Goal: Check status: Check status

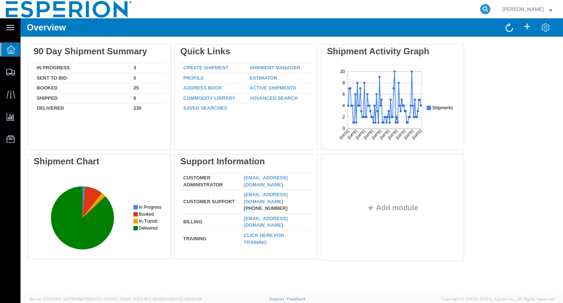
click at [490, 11] on icon at bounding box center [485, 9] width 10 height 10
click at [449, 11] on input "search" at bounding box center [368, 9] width 223 height 18
paste input "B33752"
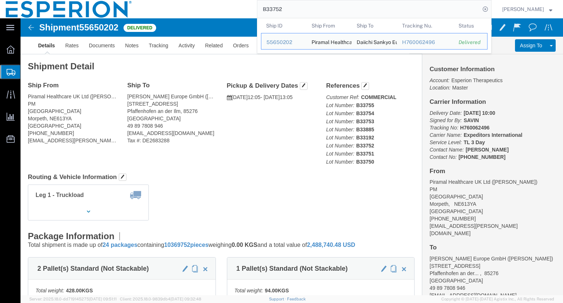
click div "Ship From Piramal Healthcare UK Ltd ([PERSON_NAME]) PM [STREET_ADDRESS] [PHONE_…"
drag, startPoint x: 295, startPoint y: 8, endPoint x: 242, endPoint y: 10, distance: 52.8
click at [242, 10] on div "B33752 Ship ID Ship From Ship To Tracking Nu. Status Ship ID 55650202 Ship From…" at bounding box center [315, 9] width 354 height 18
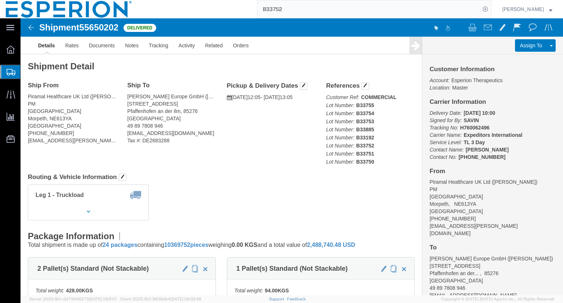
paste input "893"
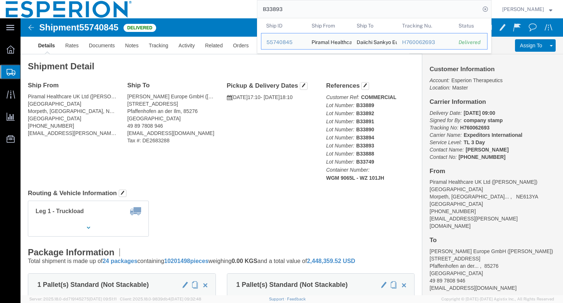
drag, startPoint x: 298, startPoint y: 8, endPoint x: 214, endPoint y: 4, distance: 84.4
click at [214, 4] on div "B33893 Ship ID Ship From Ship To Tracking Nu. Status Ship ID 55740845 Ship From…" at bounding box center [315, 9] width 354 height 18
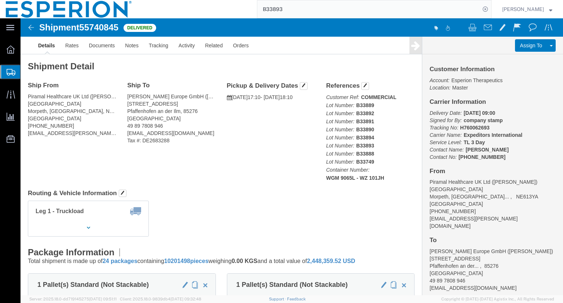
paste input "6"
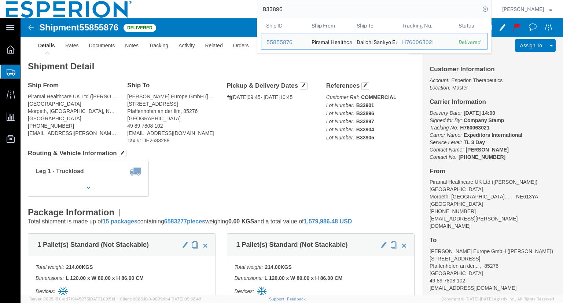
drag, startPoint x: 301, startPoint y: 9, endPoint x: 246, endPoint y: 2, distance: 55.5
click at [246, 2] on div "B33896 Ship ID Ship From Ship To Tracking Nu. Status Ship ID 55855876 Ship From…" at bounding box center [315, 9] width 354 height 18
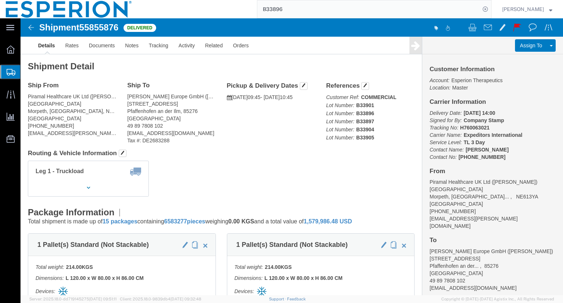
paste input "007-24BAPS"
click at [246, 2] on div "007-24BAPS" at bounding box center [315, 9] width 354 height 18
click at [490, 10] on icon at bounding box center [485, 9] width 10 height 10
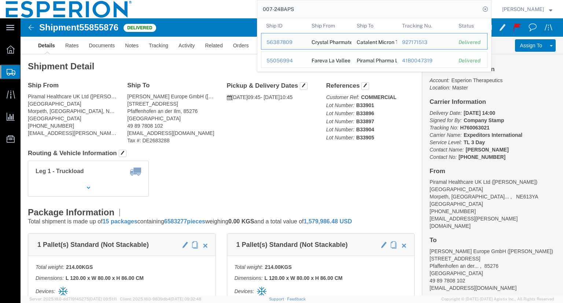
click at [291, 61] on div "55056994" at bounding box center [283, 61] width 35 height 8
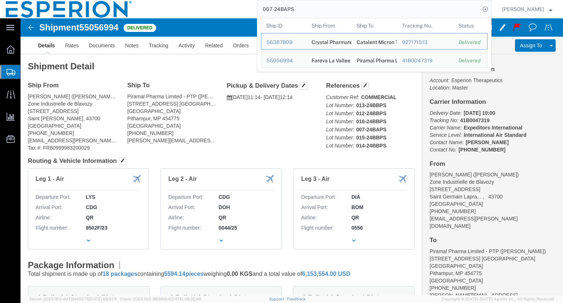
drag, startPoint x: 312, startPoint y: 10, endPoint x: 268, endPoint y: 9, distance: 44.7
click at [268, 9] on input "007-24BAPS" at bounding box center [368, 9] width 223 height 18
paste input "6"
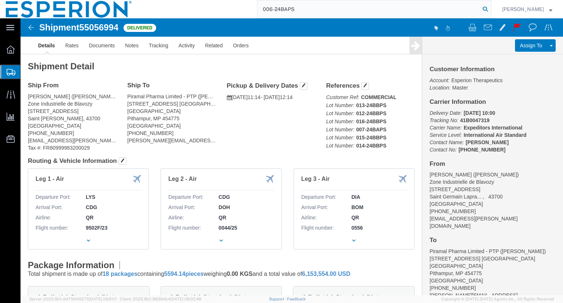
click at [490, 9] on icon at bounding box center [485, 9] width 10 height 10
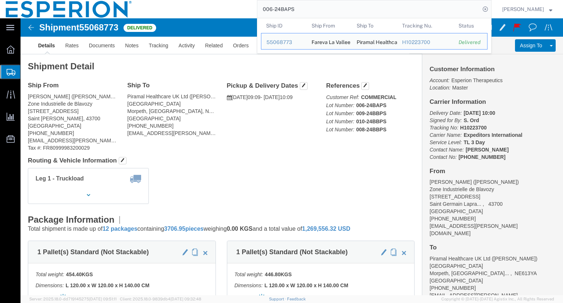
drag, startPoint x: 315, startPoint y: 12, endPoint x: 220, endPoint y: 18, distance: 95.5
click at [220, 18] on div "006-24BAPS Ship ID Ship From Ship To Tracking Nu. Status Ship ID 55068773 Ship …" at bounding box center [315, 9] width 354 height 18
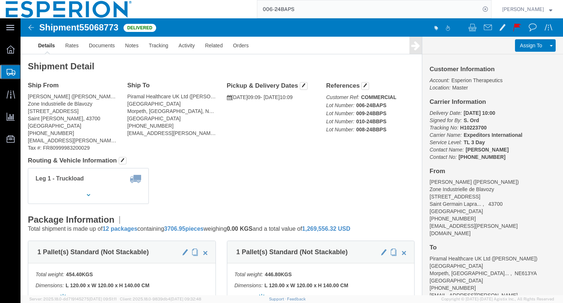
paste input "5-24BAPS"
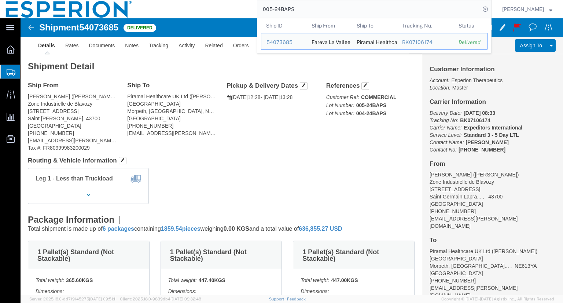
click div "Shipment Detail Ship From [GEOGRAPHIC_DATA] ([PERSON_NAME]) Zone [GEOGRAPHIC_DA…"
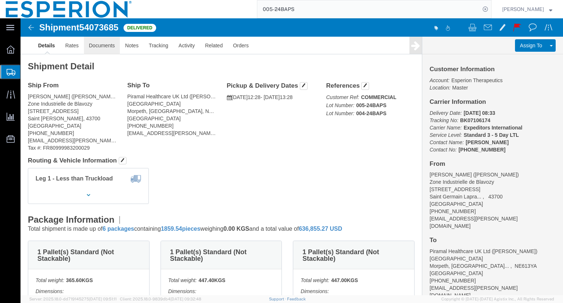
click link "Documents"
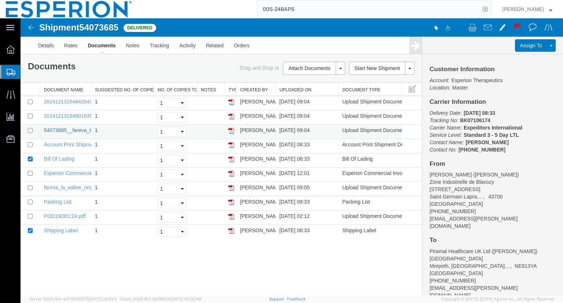
click at [76, 129] on link "54073685__fareva_to_mpt.pdf" at bounding box center [79, 130] width 70 height 6
click at [58, 215] on link "POD19DEC24.pdf" at bounding box center [65, 216] width 42 height 6
drag, startPoint x: 494, startPoint y: 120, endPoint x: 459, endPoint y: 119, distance: 34.8
click at [459, 119] on p "Delivery Date: [DATE] 08:33 Tracking No: BK07106174 Carrier Name: Expeditors In…" at bounding box center [493, 131] width 126 height 44
copy b "BK07106174"
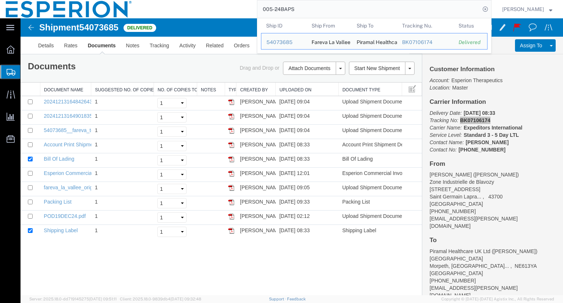
drag, startPoint x: 318, startPoint y: 11, endPoint x: 250, endPoint y: 6, distance: 68.7
click at [250, 6] on div "005-24BAPS Ship ID Ship From Ship To Tracking Nu. Status Ship ID 54073685 Ship …" at bounding box center [315, 9] width 354 height 18
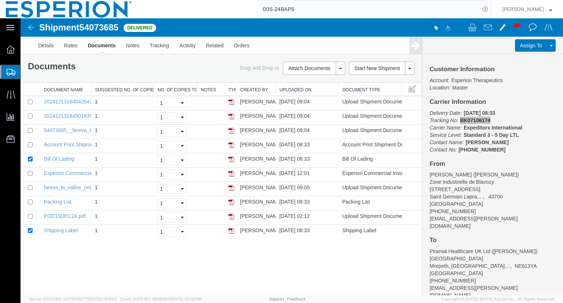
paste input "55068773"
click at [250, 6] on div "55068773" at bounding box center [315, 9] width 354 height 18
click at [490, 8] on icon at bounding box center [485, 9] width 10 height 10
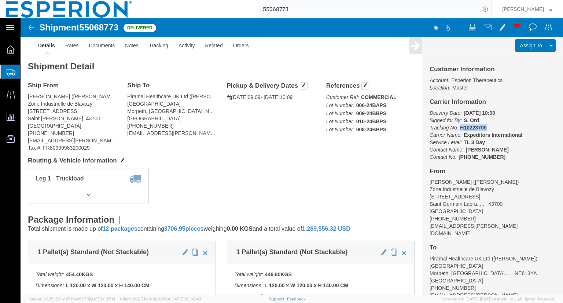
drag, startPoint x: 463, startPoint y: 110, endPoint x: 437, endPoint y: 108, distance: 26.8
click p "Delivery Date: [DATE] 10:00 Signed for By: S. Ord Tracking No: H10223700 Carrie…"
copy b "H10223700"
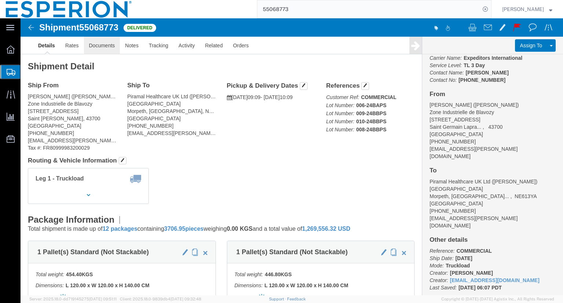
click link "Documents"
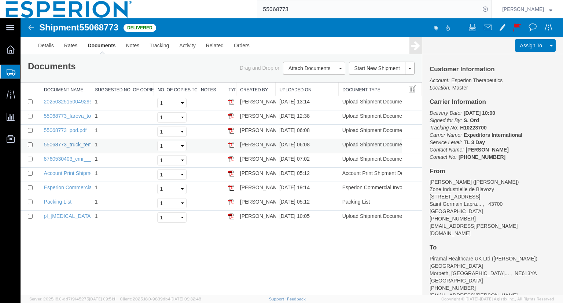
click at [62, 144] on link "55068773_truck_temp.pdf" at bounding box center [74, 144] width 60 height 6
click at [74, 129] on link "55068773_pod.pdf" at bounding box center [65, 130] width 43 height 6
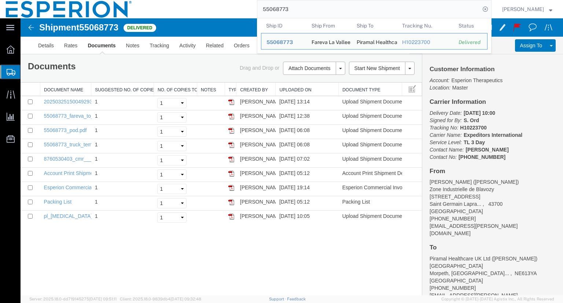
drag, startPoint x: 314, startPoint y: 11, endPoint x: 262, endPoint y: 5, distance: 51.6
click at [262, 5] on div "55068773 Ship ID Ship From Ship To Tracking Nu. Status Ship ID 55068773 Ship Fr…" at bounding box center [315, 9] width 354 height 18
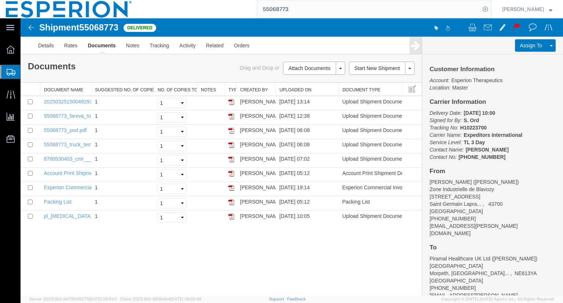
paste input "56994"
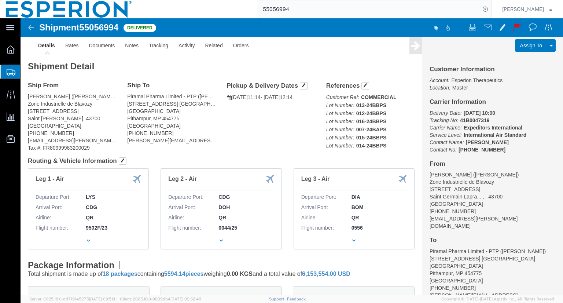
click p "Delivery Date: [DATE] 10:00 Tracking No: 41B0047319 Carrier Name: Expeditors In…"
drag, startPoint x: 466, startPoint y: 101, endPoint x: 435, endPoint y: 100, distance: 31.5
click p "Delivery Date: [DATE] 10:00 Tracking No: 41B0047319 Carrier Name: Expeditors In…"
copy b "41B0047319"
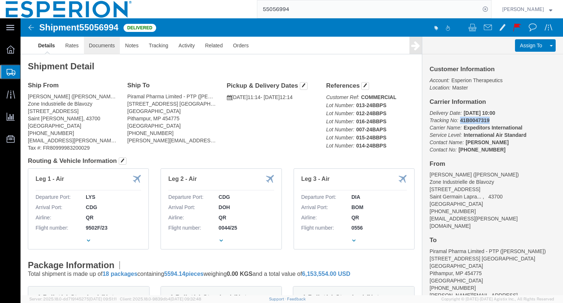
click link "Documents"
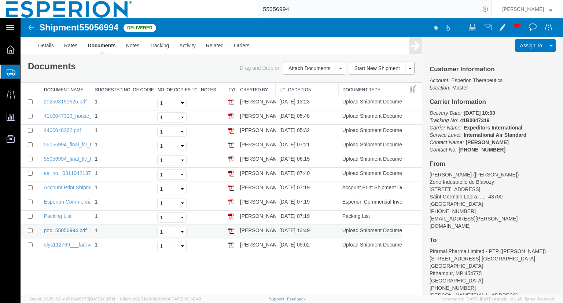
click at [67, 228] on link "pod_55056994.pdf" at bounding box center [65, 230] width 43 height 6
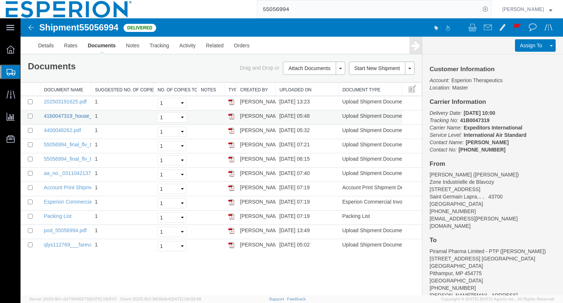
click at [63, 116] on link "41b0047319_house_airway_bill___unrated.pdf" at bounding box center [97, 116] width 107 height 6
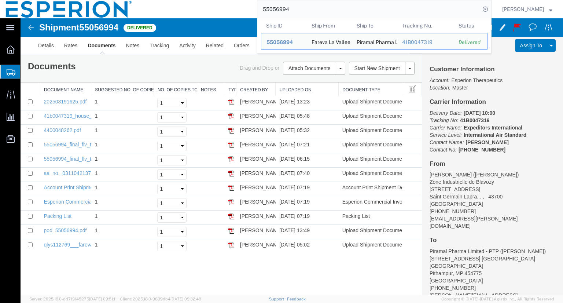
drag, startPoint x: 305, startPoint y: 9, endPoint x: 272, endPoint y: 7, distance: 33.1
click at [272, 7] on input "55056994" at bounding box center [368, 9] width 223 height 18
click at [45, 48] on link "Details" at bounding box center [46, 46] width 26 height 18
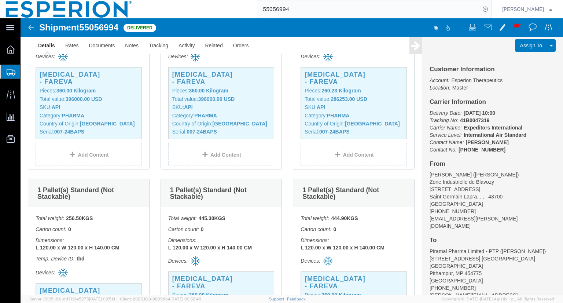
scroll to position [309, 0]
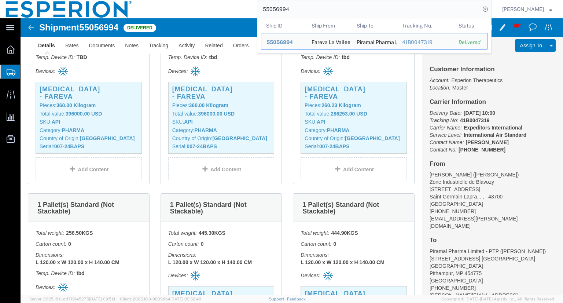
paste input "68773"
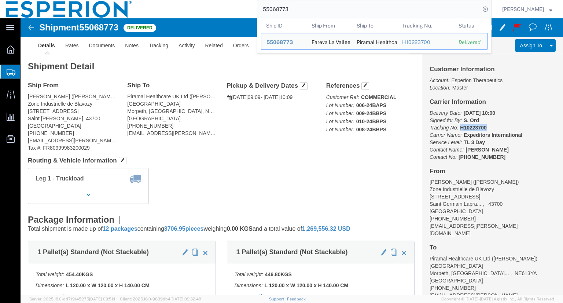
drag, startPoint x: 462, startPoint y: 108, endPoint x: 435, endPoint y: 106, distance: 26.5
click p "Delivery Date: [DATE] 10:00 Signed for By: S. Ord Tracking No: H10223700 Carrie…"
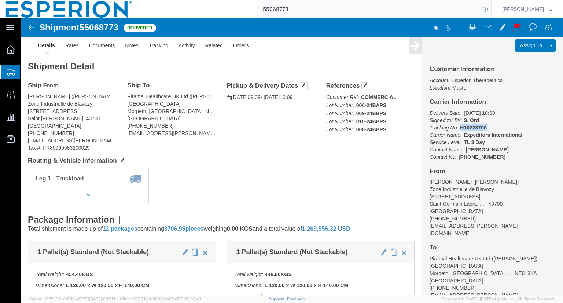
copy b "H10223700"
click link "Tracking"
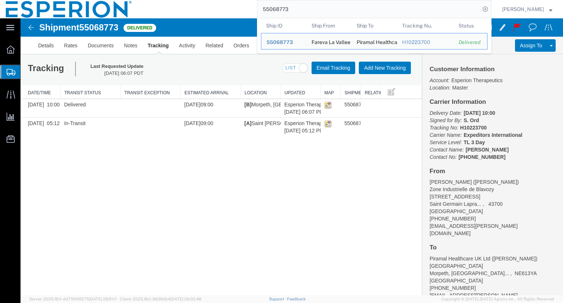
drag, startPoint x: 318, startPoint y: 8, endPoint x: 257, endPoint y: 1, distance: 61.2
click at [257, 1] on div "55068773 Ship ID Ship From Ship To Tracking Nu. Status Ship ID 55068773 Ship Fr…" at bounding box center [315, 9] width 354 height 18
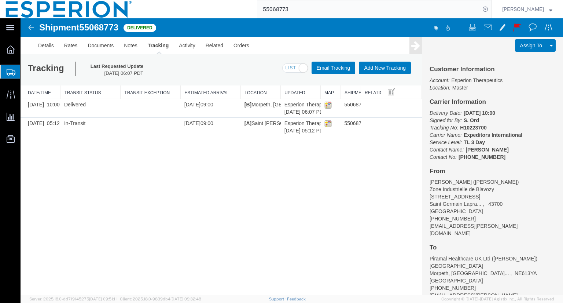
paste input "120247"
type input "120247"
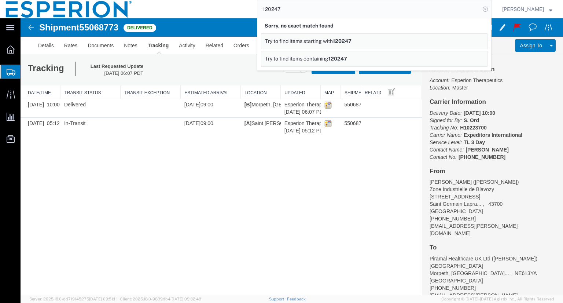
click at [490, 11] on icon at bounding box center [485, 9] width 10 height 10
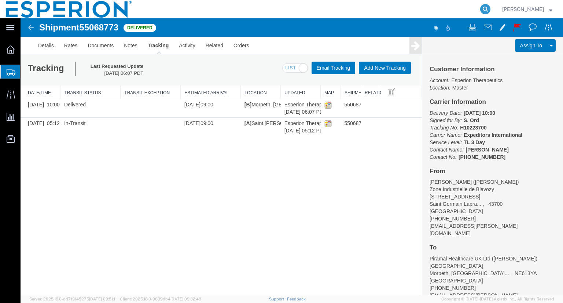
click at [490, 11] on icon at bounding box center [485, 9] width 10 height 10
click at [384, 8] on input "search" at bounding box center [368, 9] width 223 height 18
paste input "120247"
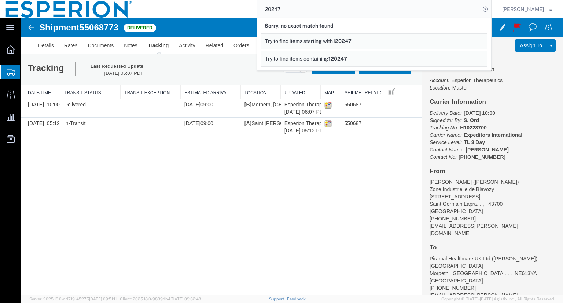
drag, startPoint x: 298, startPoint y: 8, endPoint x: 254, endPoint y: 7, distance: 44.4
click at [254, 7] on div "120247 Sorry, no exact match found Try to find items starting with 120247 Try t…" at bounding box center [315, 9] width 354 height 18
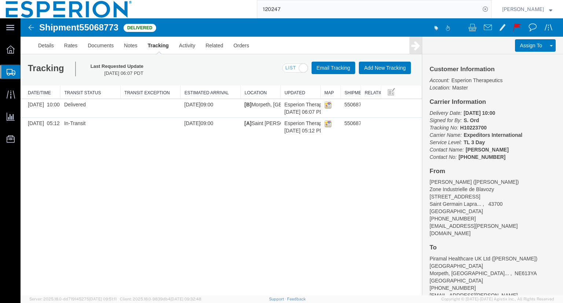
paste input "8"
type input "120248"
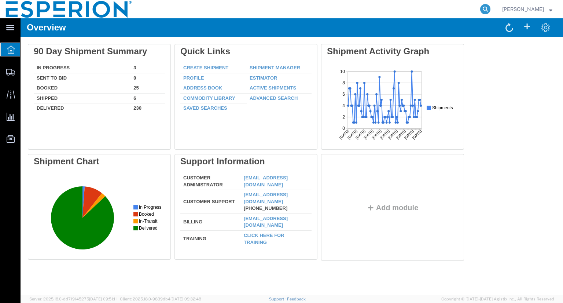
click at [490, 10] on icon at bounding box center [485, 9] width 10 height 10
click at [455, 12] on input "search" at bounding box center [368, 9] width 223 height 18
paste input "007-24BAPS"
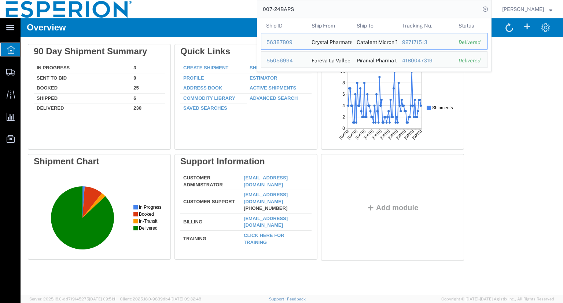
drag, startPoint x: 304, startPoint y: 10, endPoint x: 252, endPoint y: 14, distance: 52.2
click at [252, 14] on div "007-24BAPS Ship ID Ship From Ship To Tracking Nu. Status Ship ID 56387809 Ship …" at bounding box center [315, 9] width 354 height 18
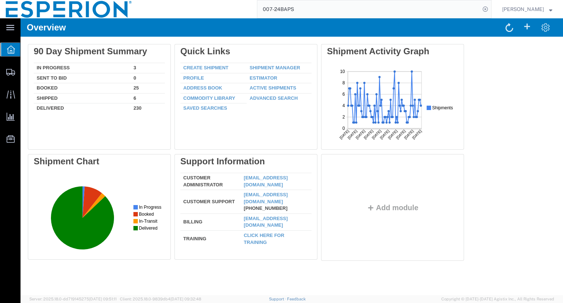
paste input "120247"
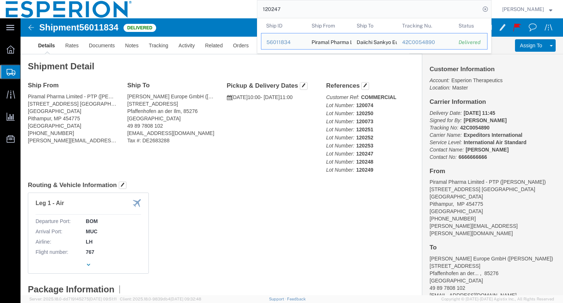
drag, startPoint x: 310, startPoint y: 8, endPoint x: 246, endPoint y: 11, distance: 63.5
click at [246, 11] on div "120247 Ship ID Ship From Ship To Tracking Nu. Status Ship ID 56011834 Ship From…" at bounding box center [315, 9] width 354 height 18
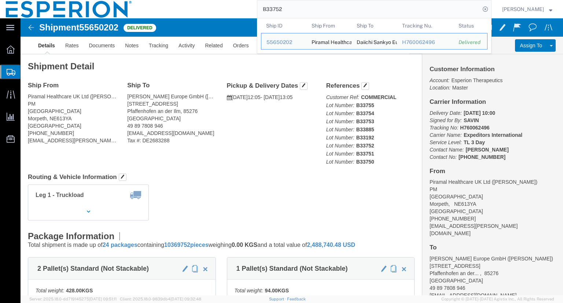
drag, startPoint x: 294, startPoint y: 9, endPoint x: 254, endPoint y: 8, distance: 40.0
click at [254, 8] on div "B33752 Ship ID Ship From Ship To Tracking Nu. Status Ship ID 55650202 Ship From…" at bounding box center [315, 9] width 354 height 18
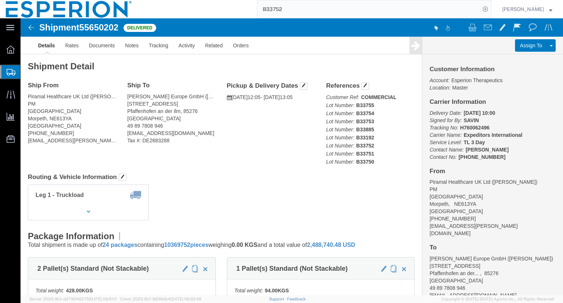
paste input "D224032D"
type input "BD224032D"
